Goal: Transaction & Acquisition: Purchase product/service

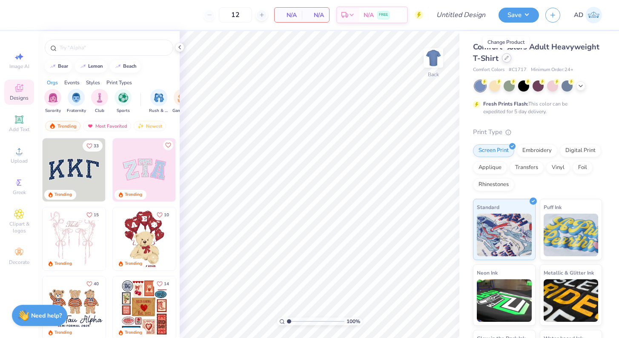
click at [505, 61] on div at bounding box center [506, 57] width 9 height 9
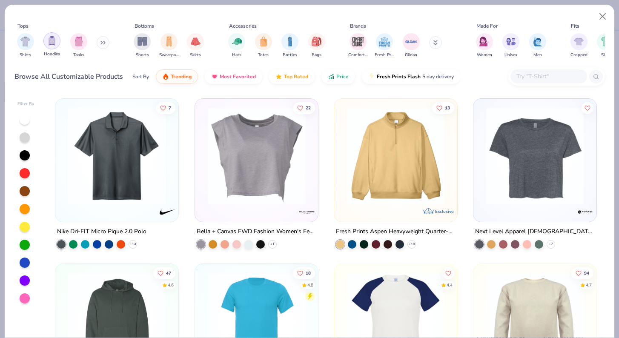
click at [50, 47] on div "filter for Hoodies" at bounding box center [51, 40] width 17 height 17
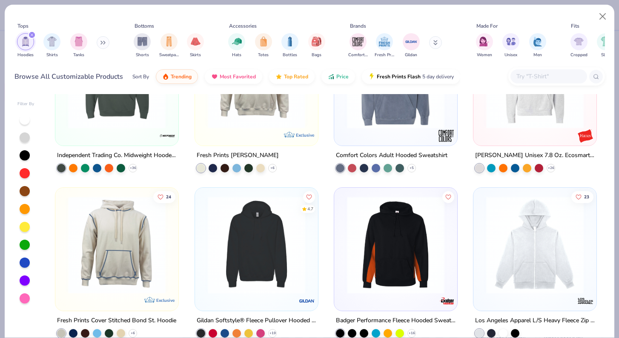
scroll to position [88, 0]
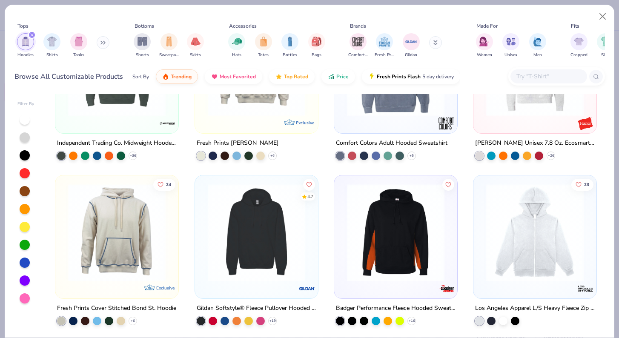
click at [263, 242] on img at bounding box center [256, 232] width 106 height 97
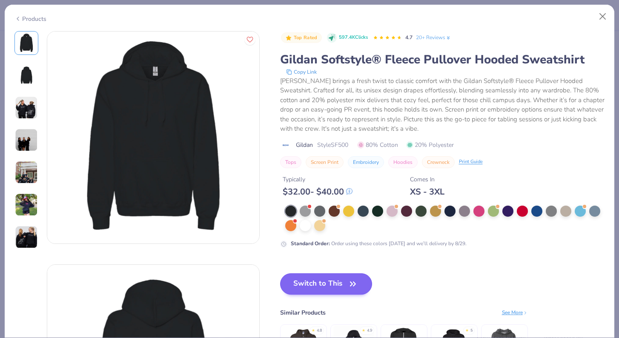
click at [339, 281] on button "Switch to This" at bounding box center [326, 283] width 92 height 21
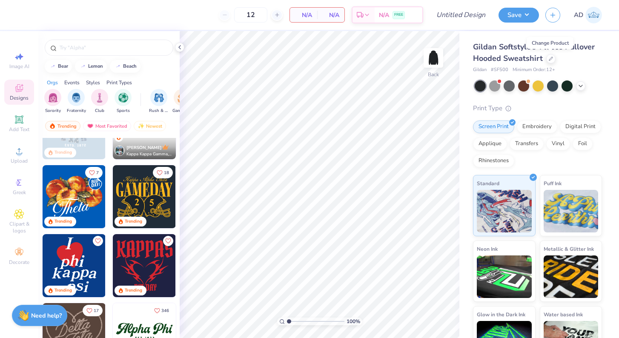
scroll to position [252, 0]
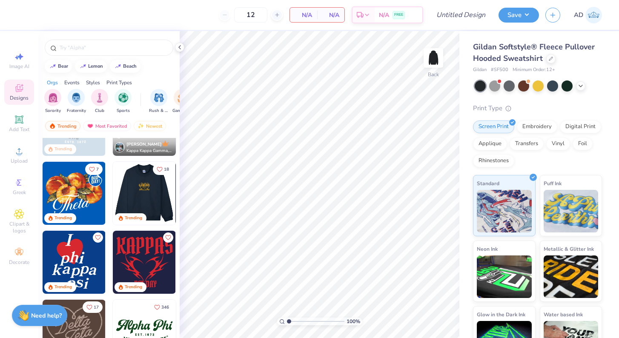
click at [136, 190] on img at bounding box center [143, 193] width 63 height 63
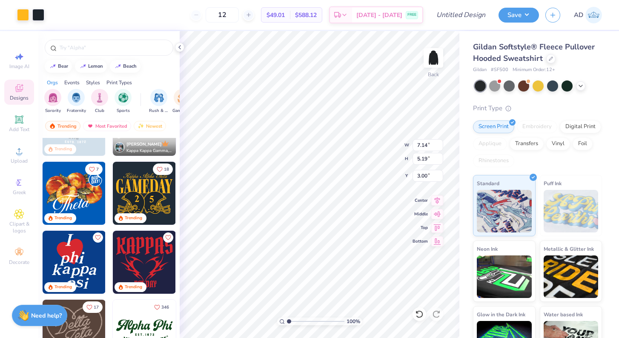
type input "6.26"
type input "10.86"
type input "7.90"
type input "3.55"
click at [22, 17] on div at bounding box center [23, 14] width 12 height 12
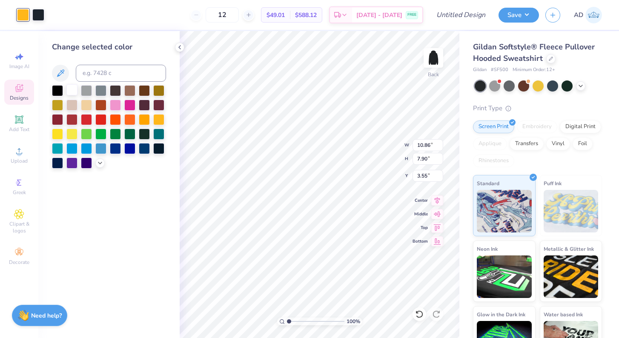
click at [69, 92] on div at bounding box center [71, 89] width 11 height 11
click at [98, 133] on div at bounding box center [100, 133] width 11 height 11
click at [59, 134] on div at bounding box center [57, 133] width 11 height 11
click at [100, 105] on div at bounding box center [100, 104] width 11 height 11
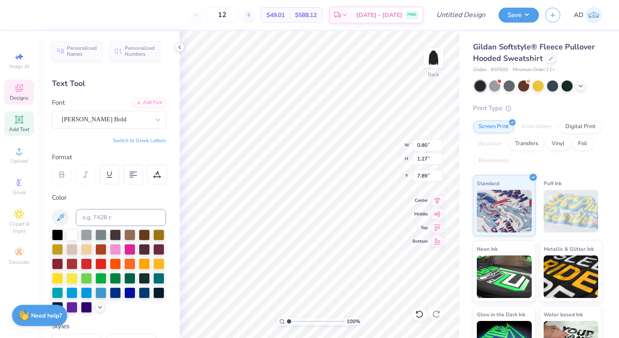
type textarea "6"
type input "0.76"
type input "1.26"
type input "7.99"
type textarea "7"
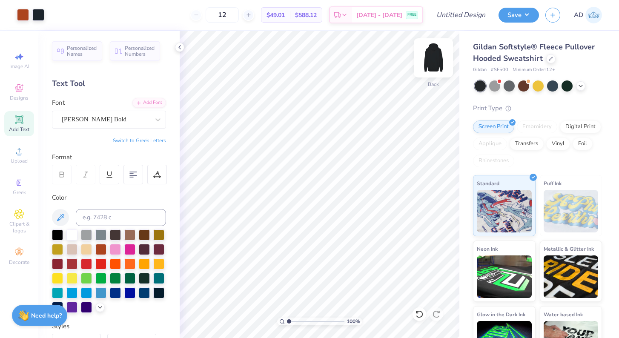
click at [428, 57] on img at bounding box center [433, 58] width 34 height 34
click at [431, 60] on img at bounding box center [433, 58] width 34 height 34
